Goal: Task Accomplishment & Management: Use online tool/utility

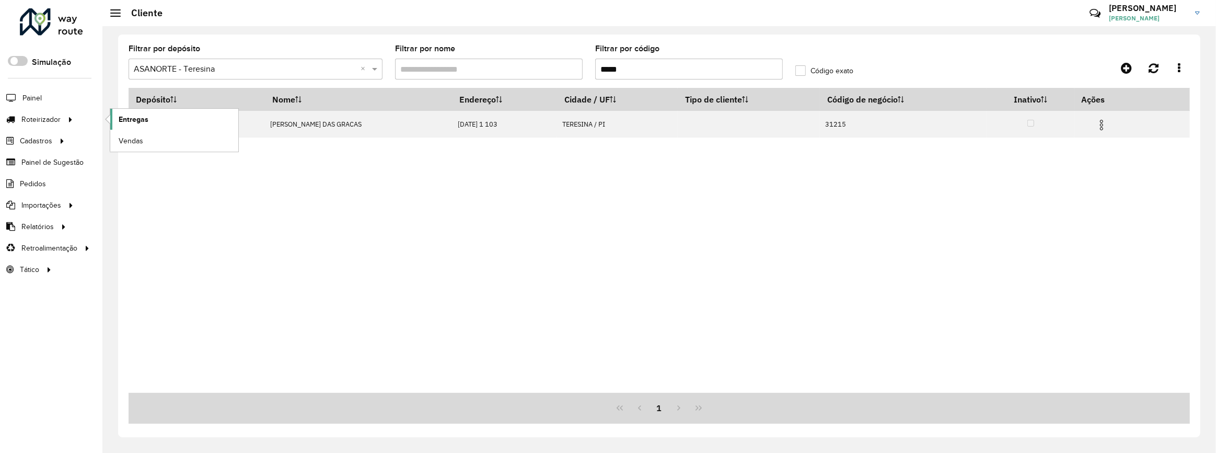
click at [127, 122] on span "Entregas" at bounding box center [134, 119] width 30 height 11
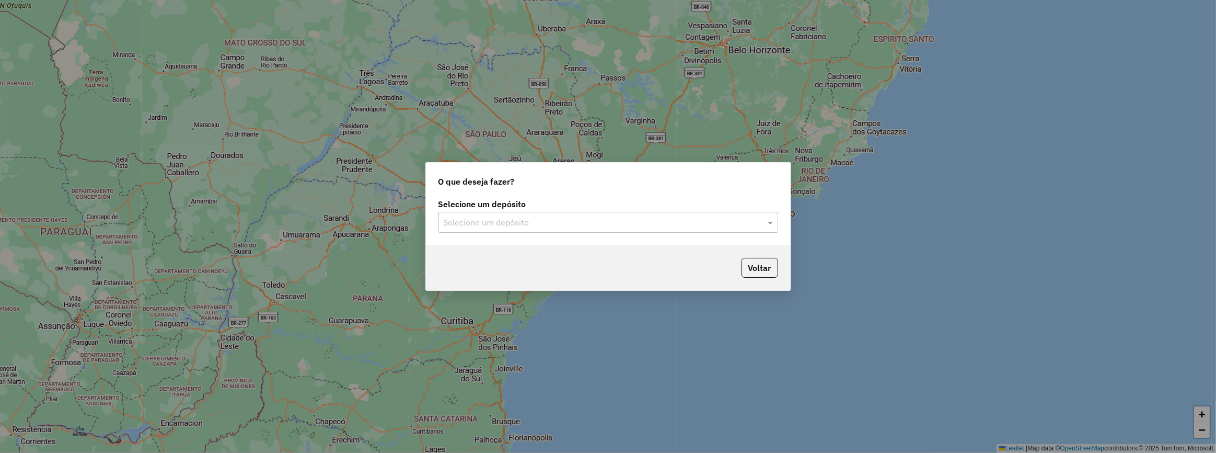
click at [547, 221] on input "text" at bounding box center [598, 222] width 308 height 13
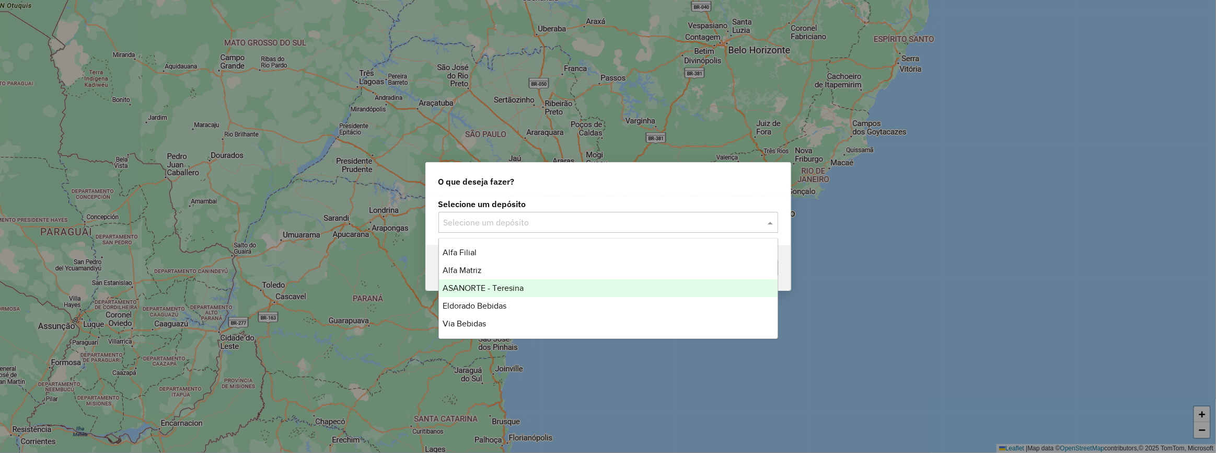
click at [539, 286] on div "ASANORTE - Teresina" at bounding box center [608, 288] width 339 height 18
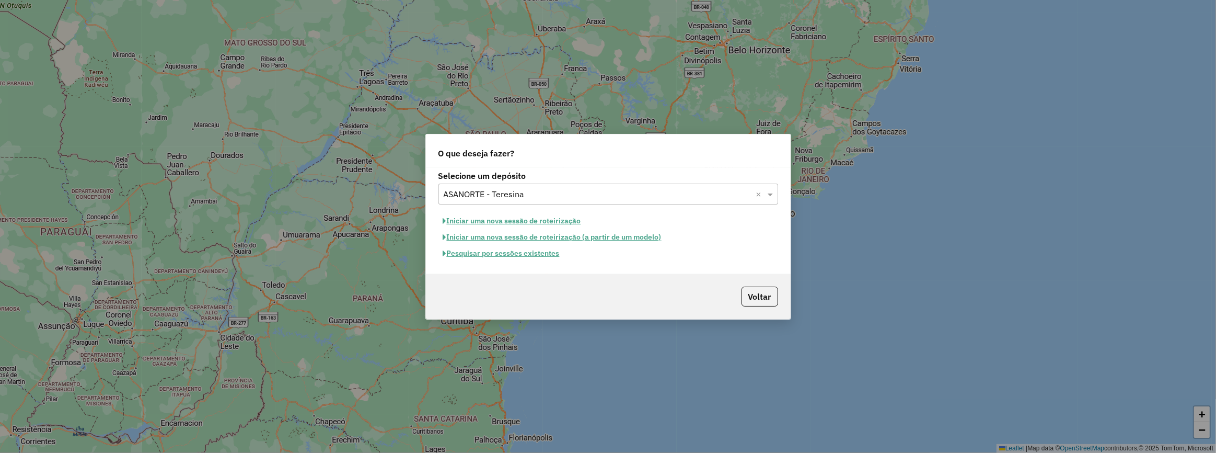
click at [518, 248] on button "Pesquisar por sessões existentes" at bounding box center [502, 253] width 126 height 16
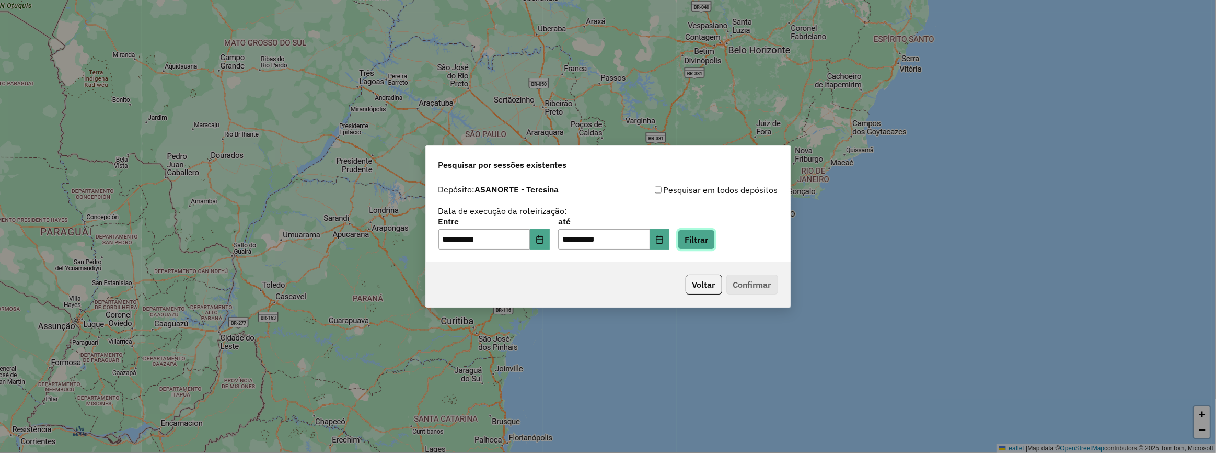
click at [705, 242] on button "Filtrar" at bounding box center [696, 239] width 37 height 20
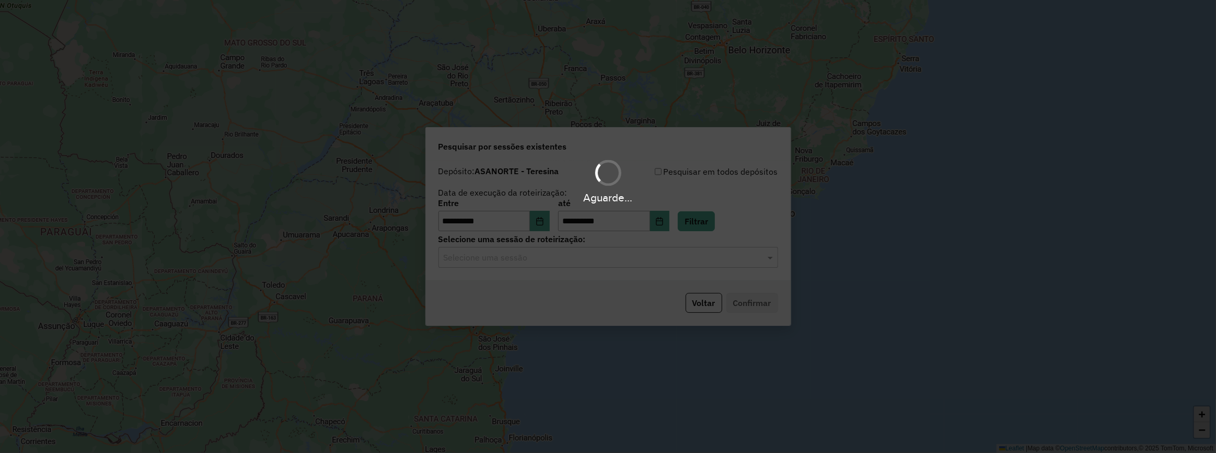
click at [615, 267] on div "Aguarde..." at bounding box center [608, 226] width 1216 height 453
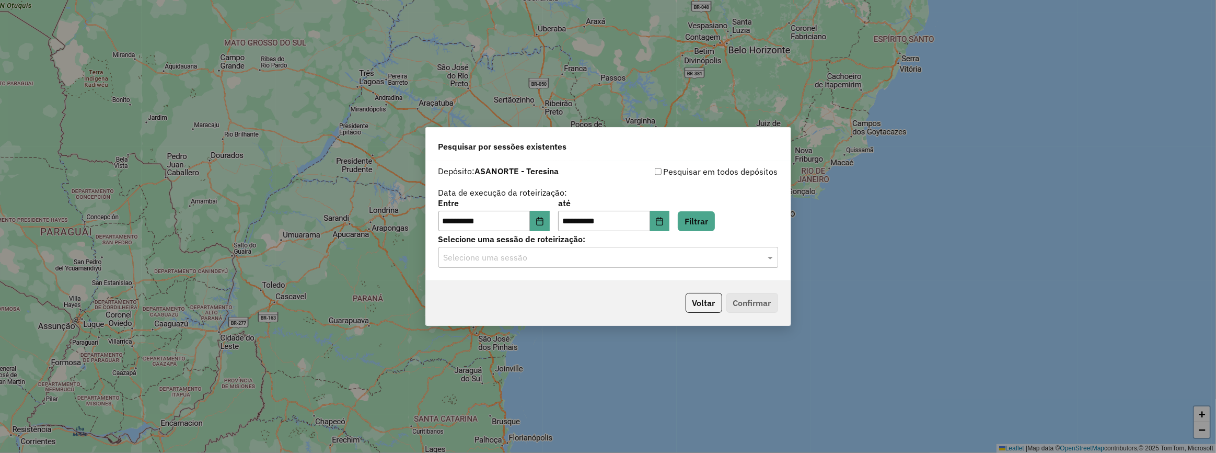
click at [613, 264] on div "Selecione uma sessão" at bounding box center [609, 257] width 340 height 21
click at [616, 290] on div "990803 - 18/08/2025 14:11" at bounding box center [608, 288] width 339 height 18
click at [744, 303] on button "Confirmar" at bounding box center [753, 303] width 52 height 20
click at [663, 220] on icon "Choose Date" at bounding box center [660, 221] width 7 height 8
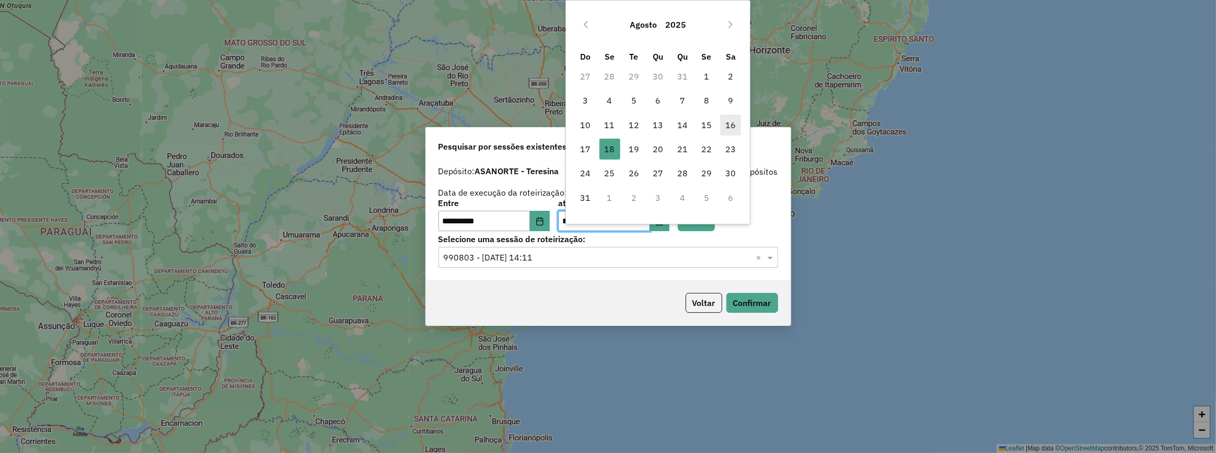
click at [727, 130] on span "16" at bounding box center [730, 124] width 21 height 21
type input "**********"
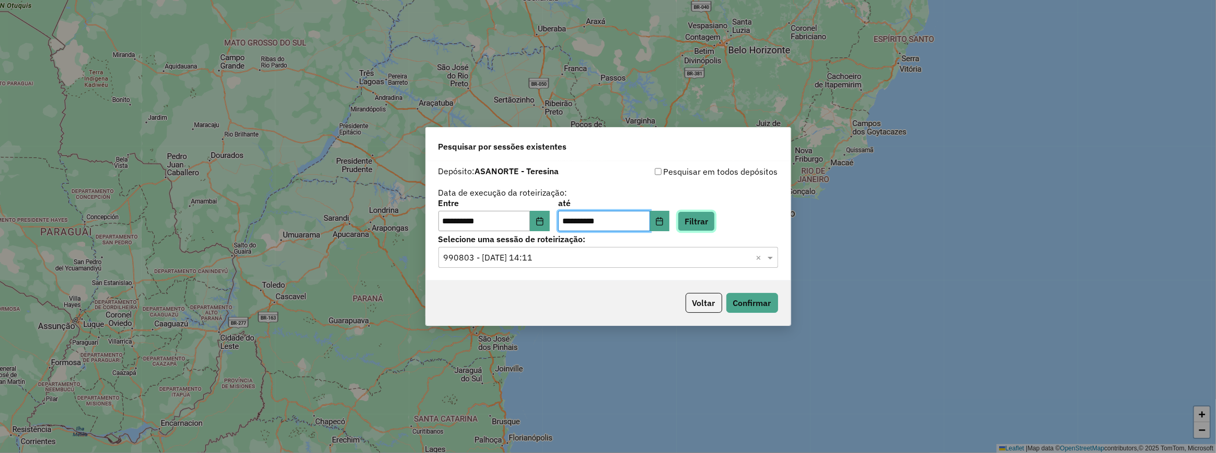
click at [703, 227] on button "Filtrar" at bounding box center [696, 221] width 37 height 20
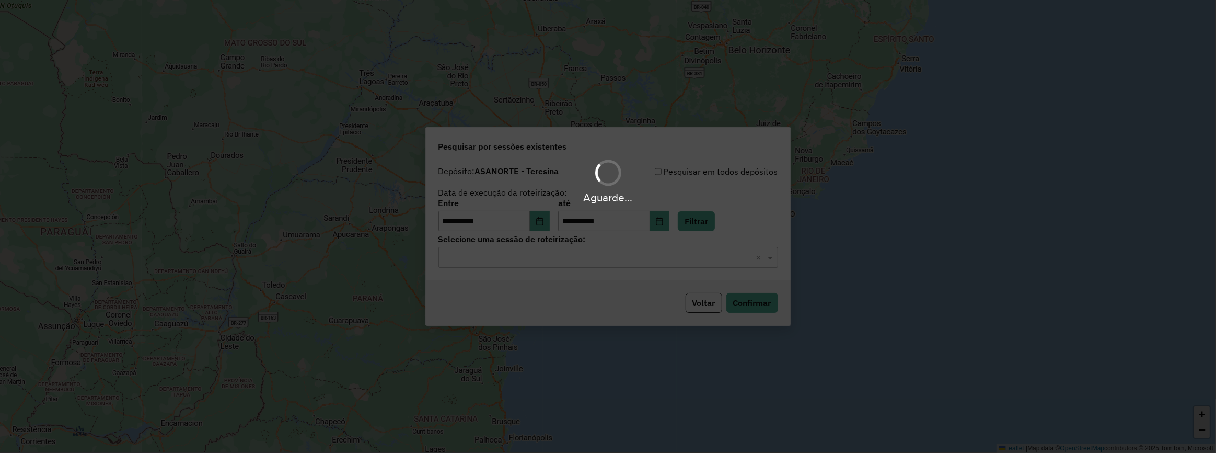
click at [652, 263] on input "text" at bounding box center [598, 257] width 308 height 13
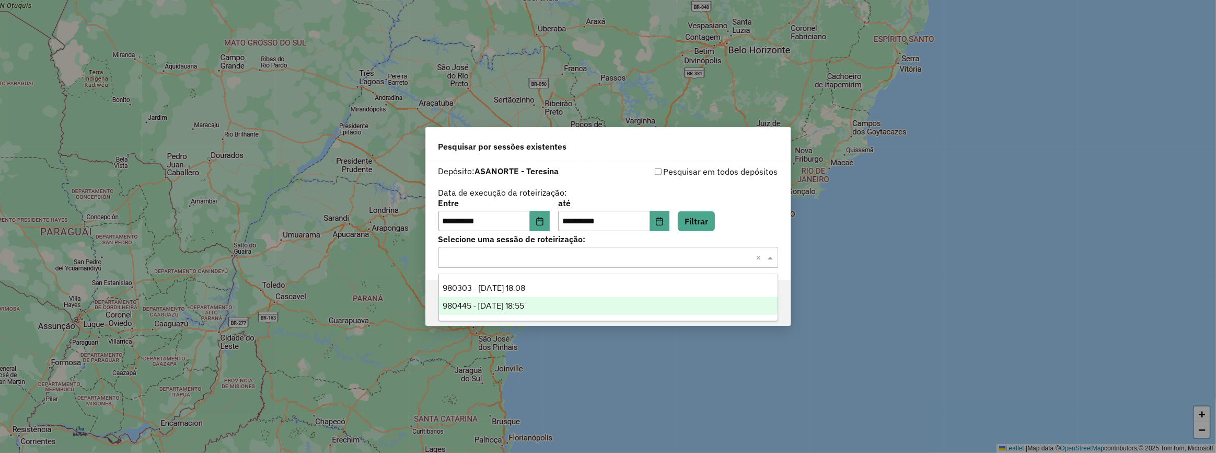
click at [589, 303] on div "980445 - 16/08/2025 18:55" at bounding box center [608, 306] width 339 height 18
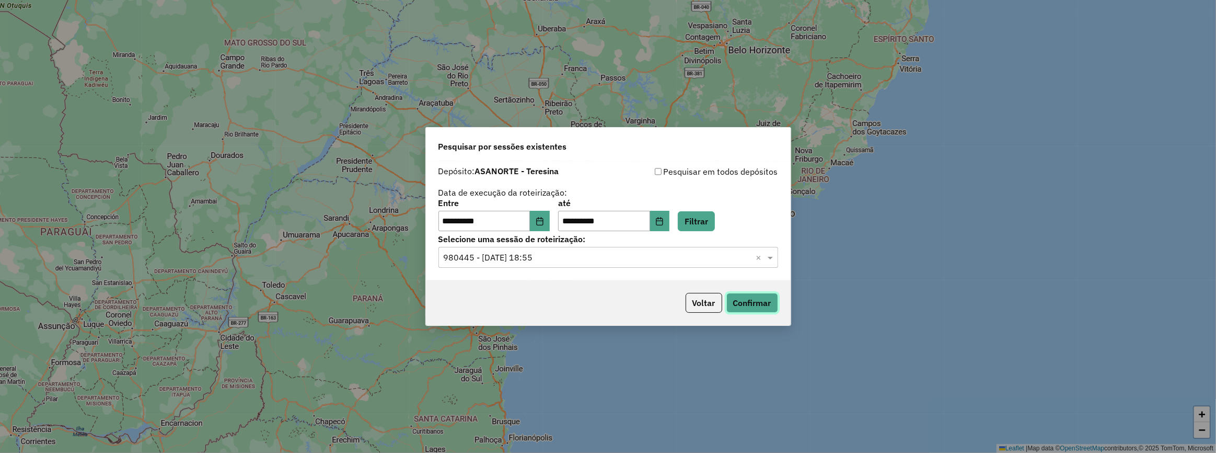
click at [739, 298] on button "Confirmar" at bounding box center [753, 303] width 52 height 20
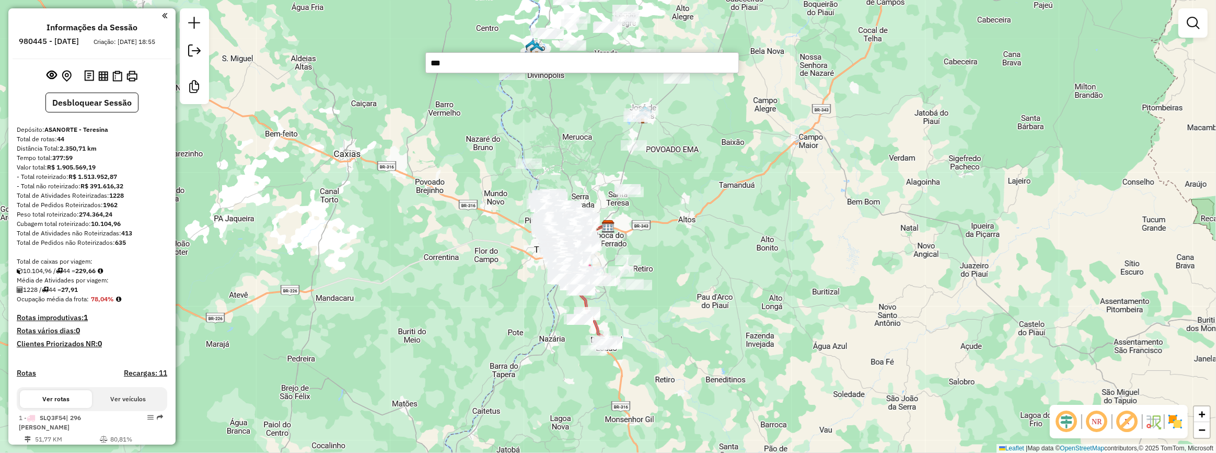
type input "****"
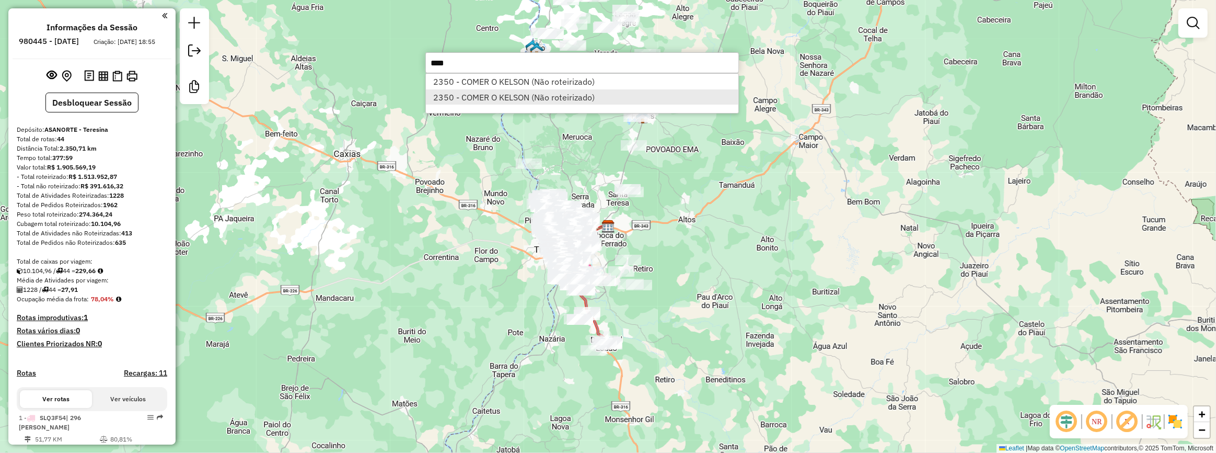
click at [527, 95] on li "2350 - COMER O KELSON (Não roteirizado)" at bounding box center [582, 97] width 313 height 16
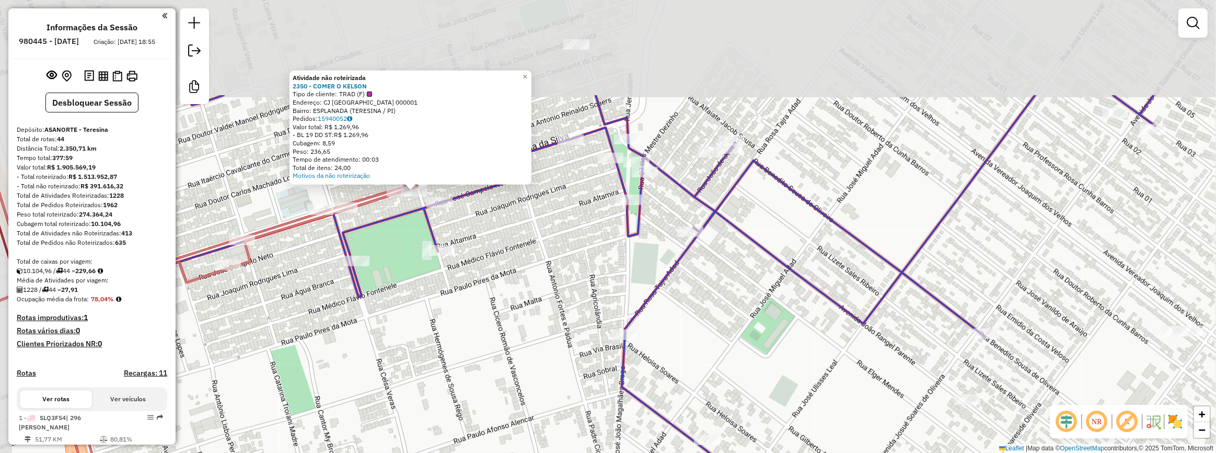
drag, startPoint x: 486, startPoint y: 136, endPoint x: 501, endPoint y: 245, distance: 110.4
click at [527, 257] on div "Atividade não roteirizada 2350 - COMER O KELSON Tipo de cliente: TRAD (F) Ender…" at bounding box center [608, 226] width 1216 height 453
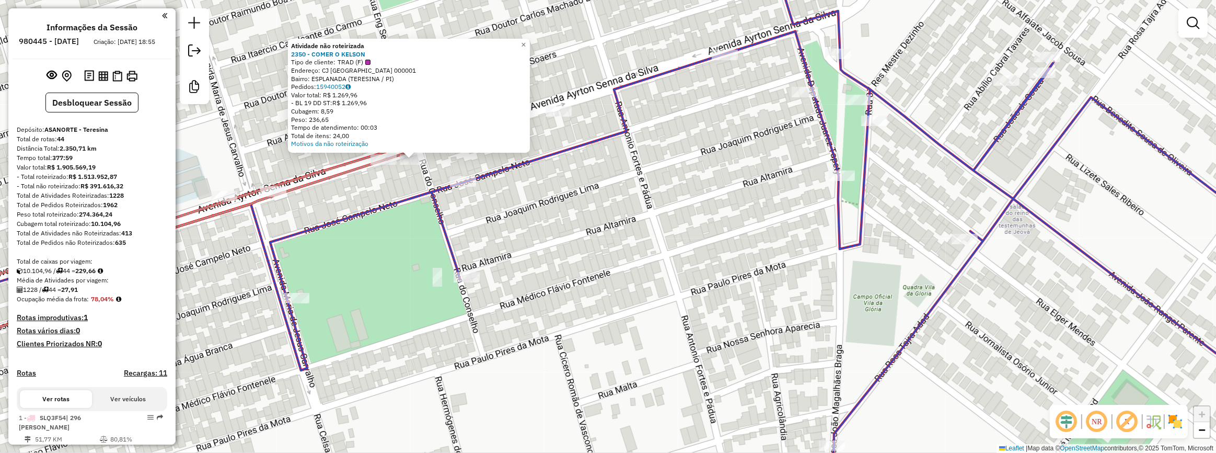
click at [380, 192] on div "Atividade não roteirizada 2350 - COMER O KELSON Tipo de cliente: TRAD (F) Ender…" at bounding box center [608, 226] width 1216 height 453
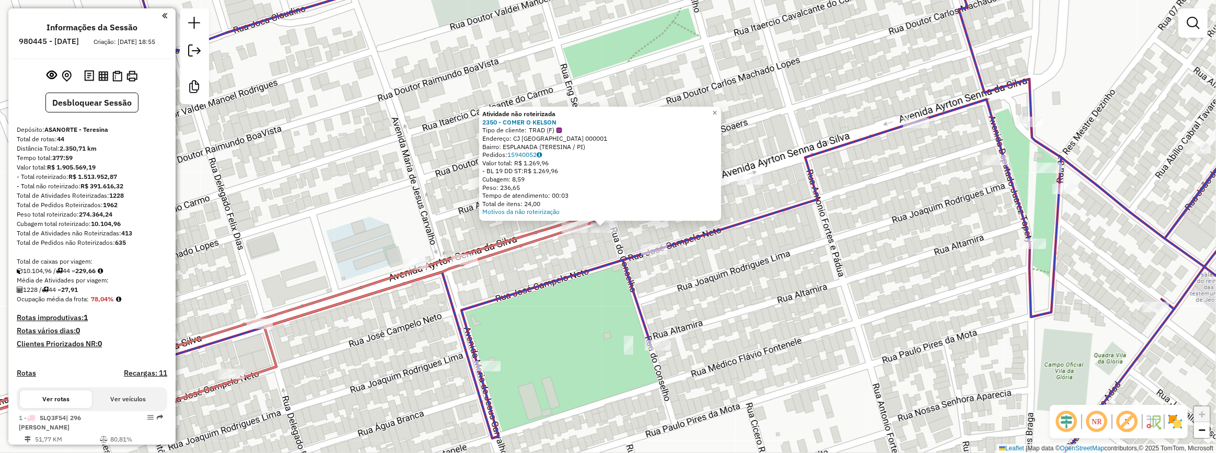
drag, startPoint x: 347, startPoint y: 145, endPoint x: 354, endPoint y: 186, distance: 41.9
click at [353, 185] on div "Atividade não roteirizada 2350 - COMER O KELSON Tipo de cliente: TRAD (F) Ender…" at bounding box center [608, 226] width 1216 height 453
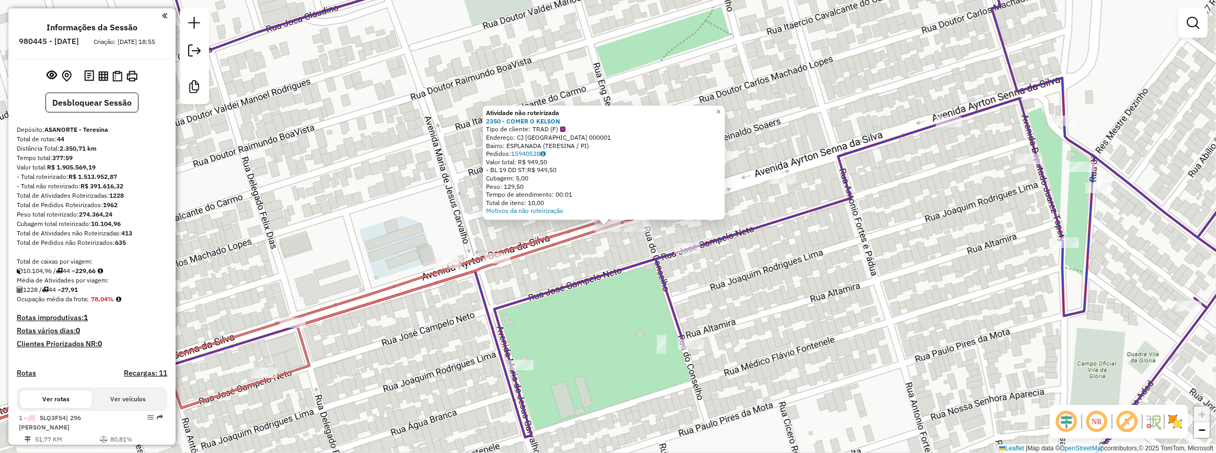
click at [596, 271] on icon at bounding box center [750, 226] width 1175 height 543
select select "**********"
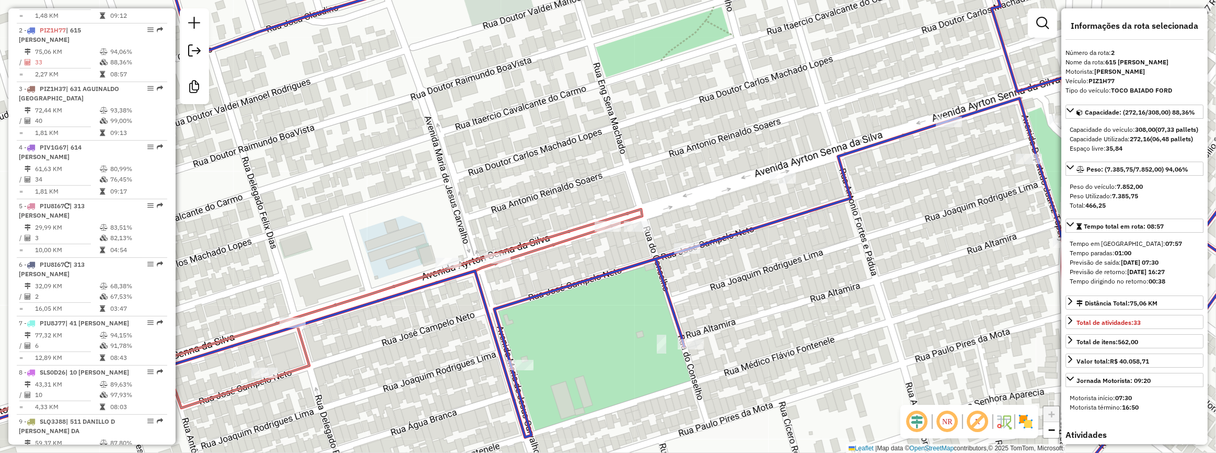
scroll to position [470, 0]
